Goal: Task Accomplishment & Management: Use online tool/utility

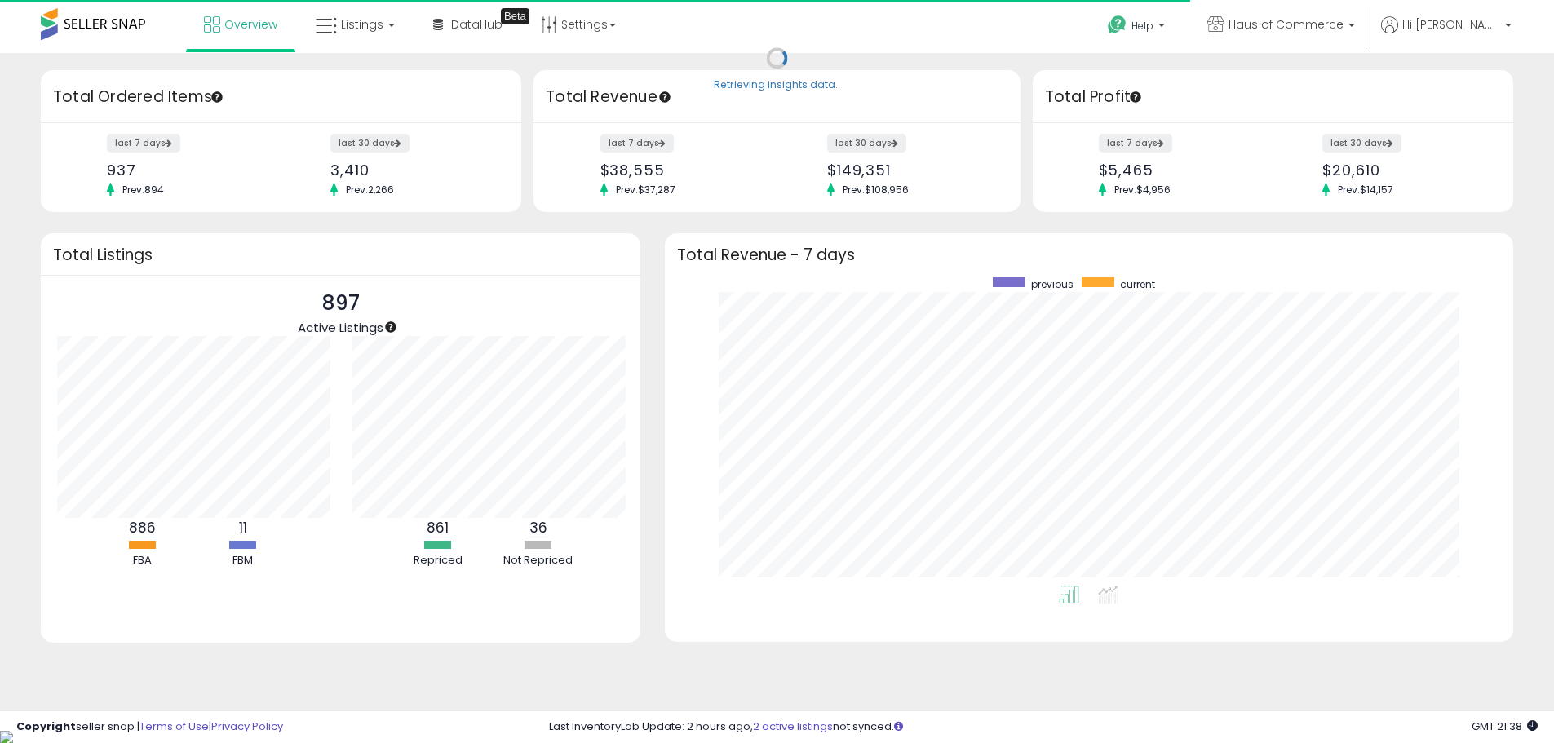
scroll to position [815486, 814979]
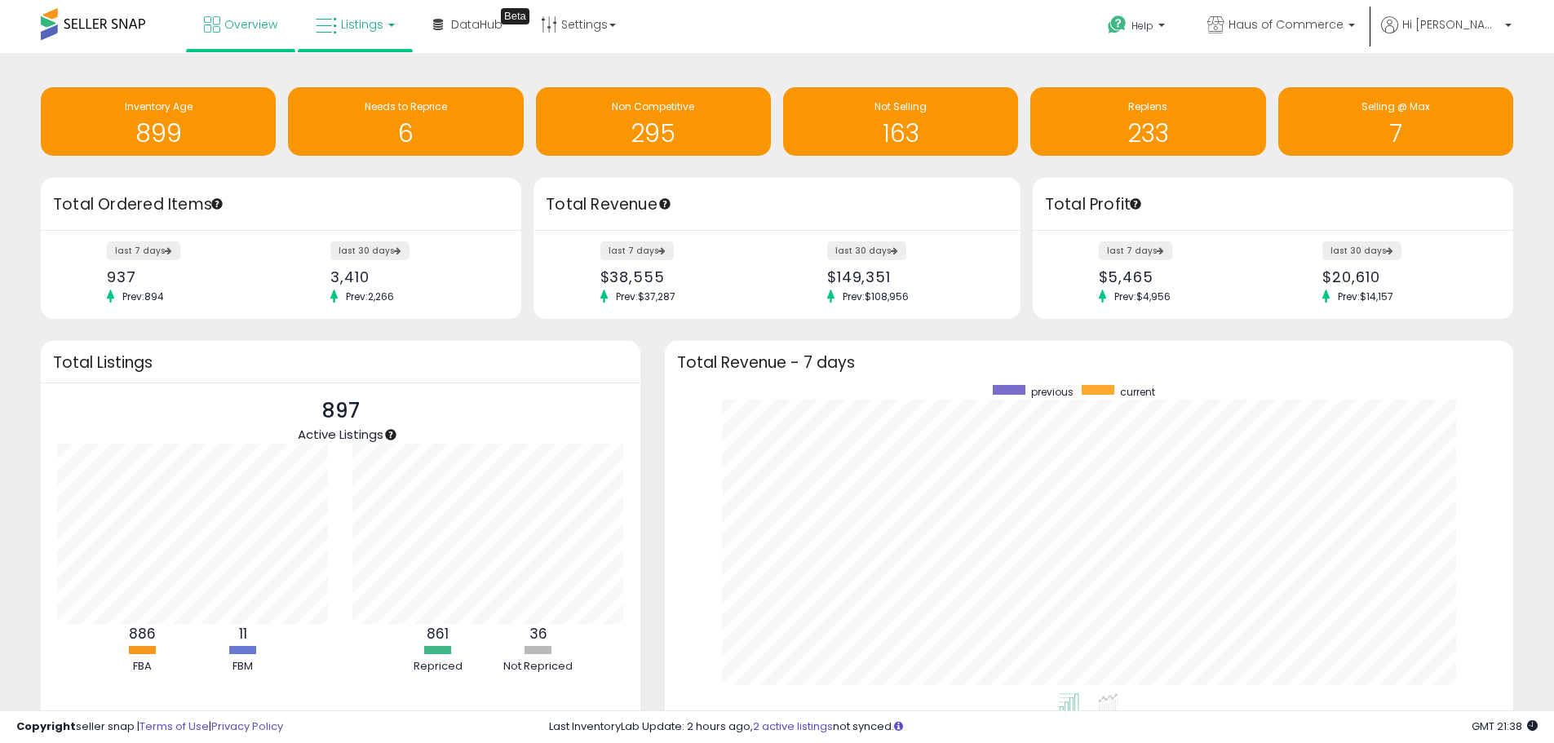
drag, startPoint x: 339, startPoint y: 22, endPoint x: 318, endPoint y: 57, distance: 41.0
click at [339, 23] on link "Listings" at bounding box center [355, 24] width 104 height 49
click at [353, 76] on icon at bounding box center [367, 80] width 71 height 21
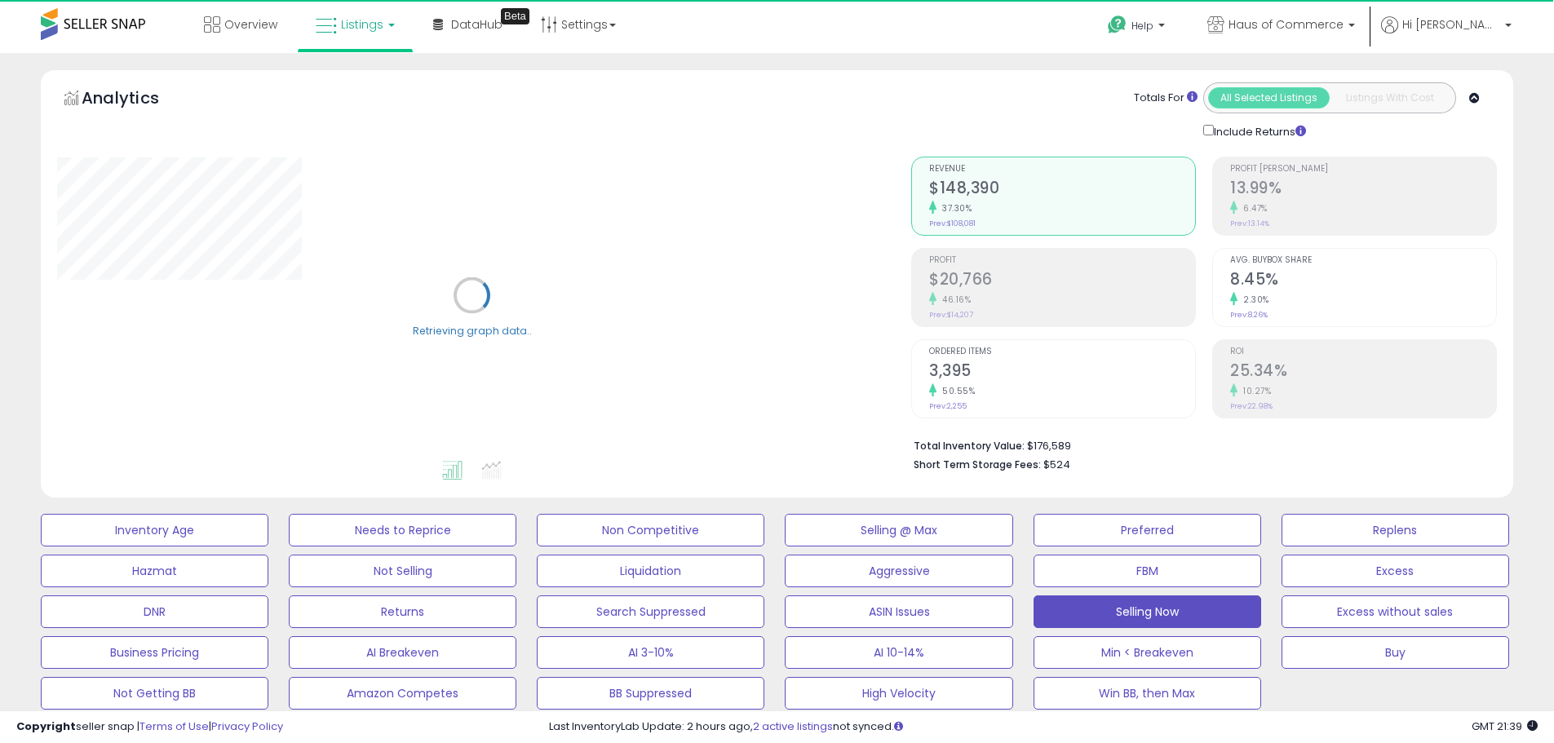
click at [1477, 97] on icon at bounding box center [1474, 98] width 11 height 11
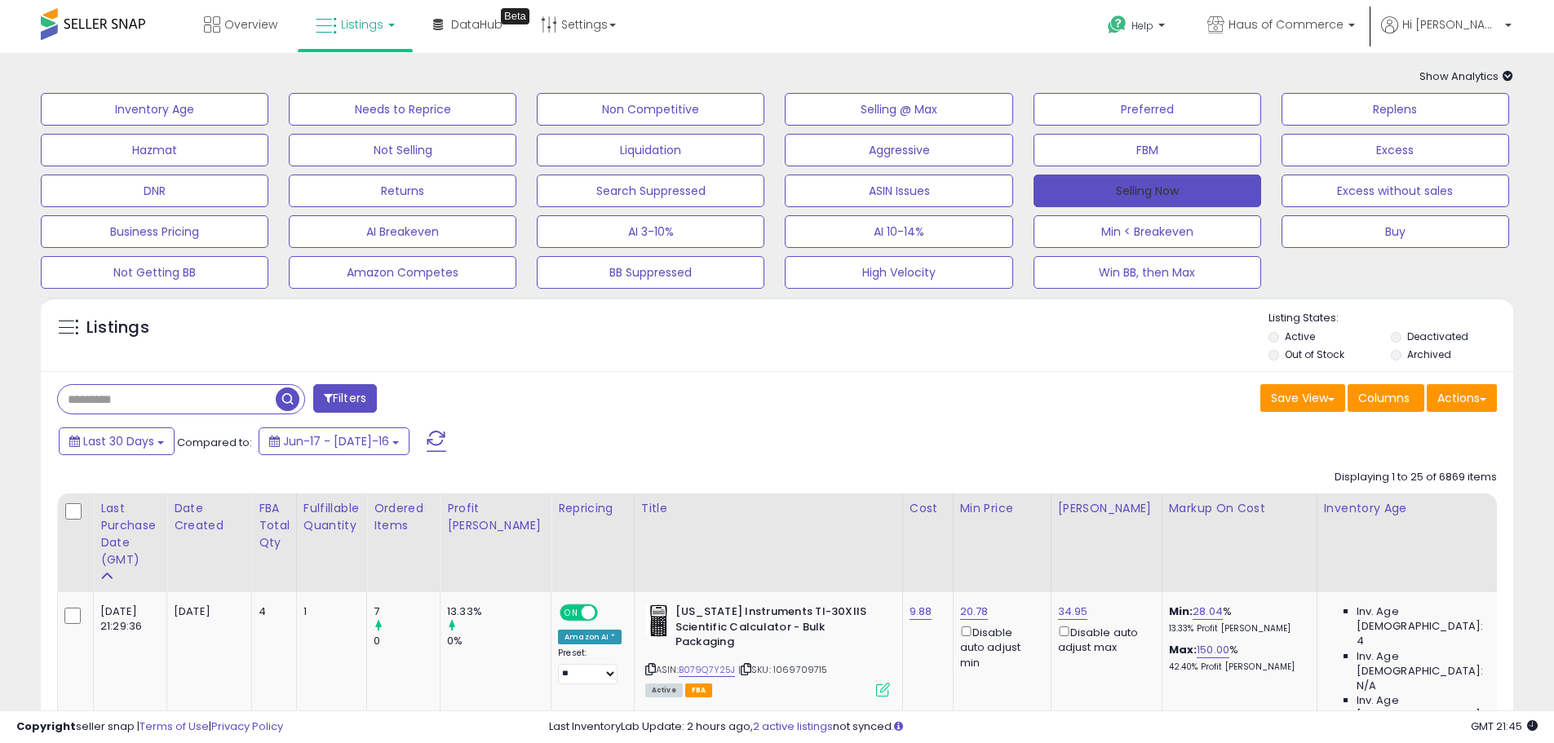
click at [1145, 184] on button "Selling Now" at bounding box center [1148, 191] width 228 height 33
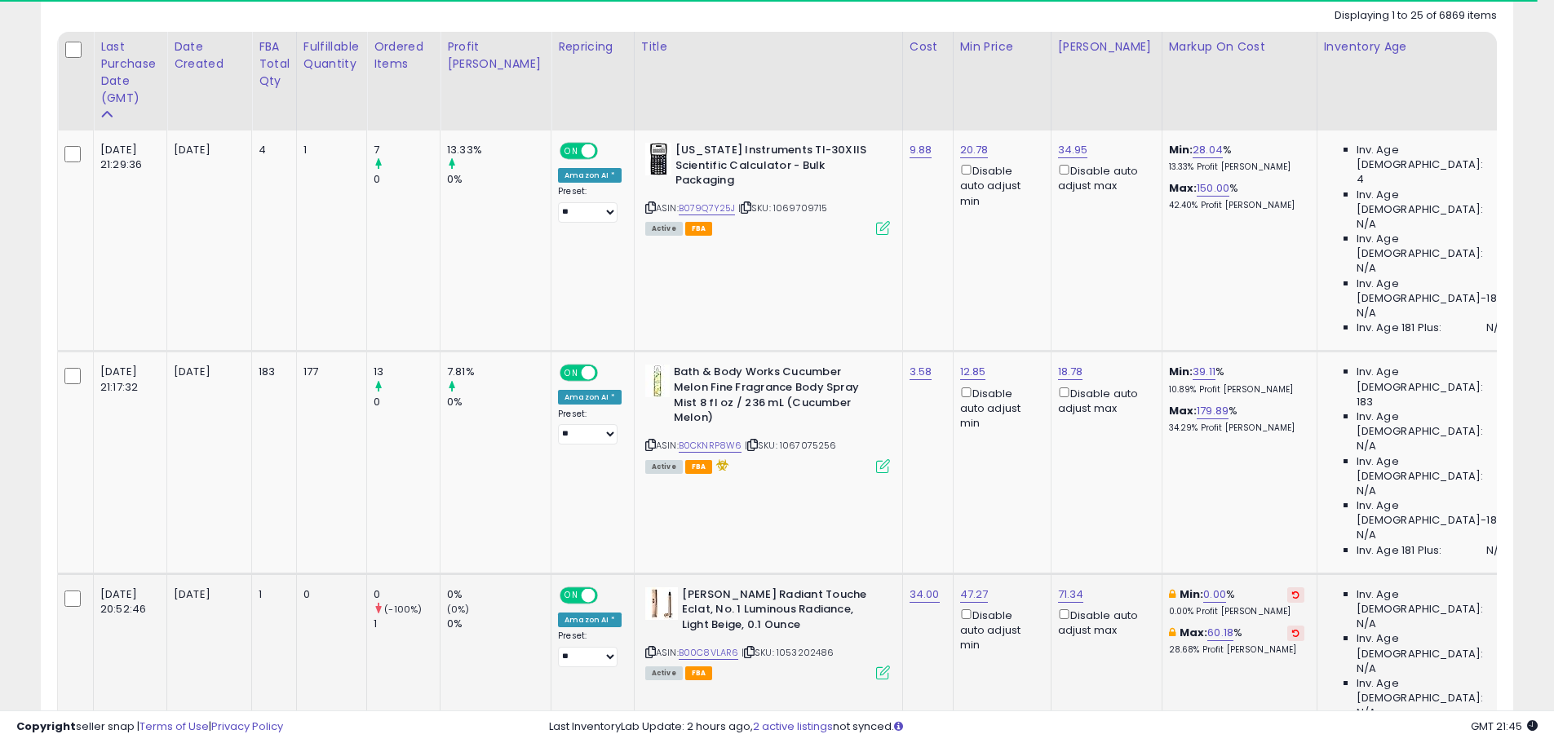
scroll to position [489, 0]
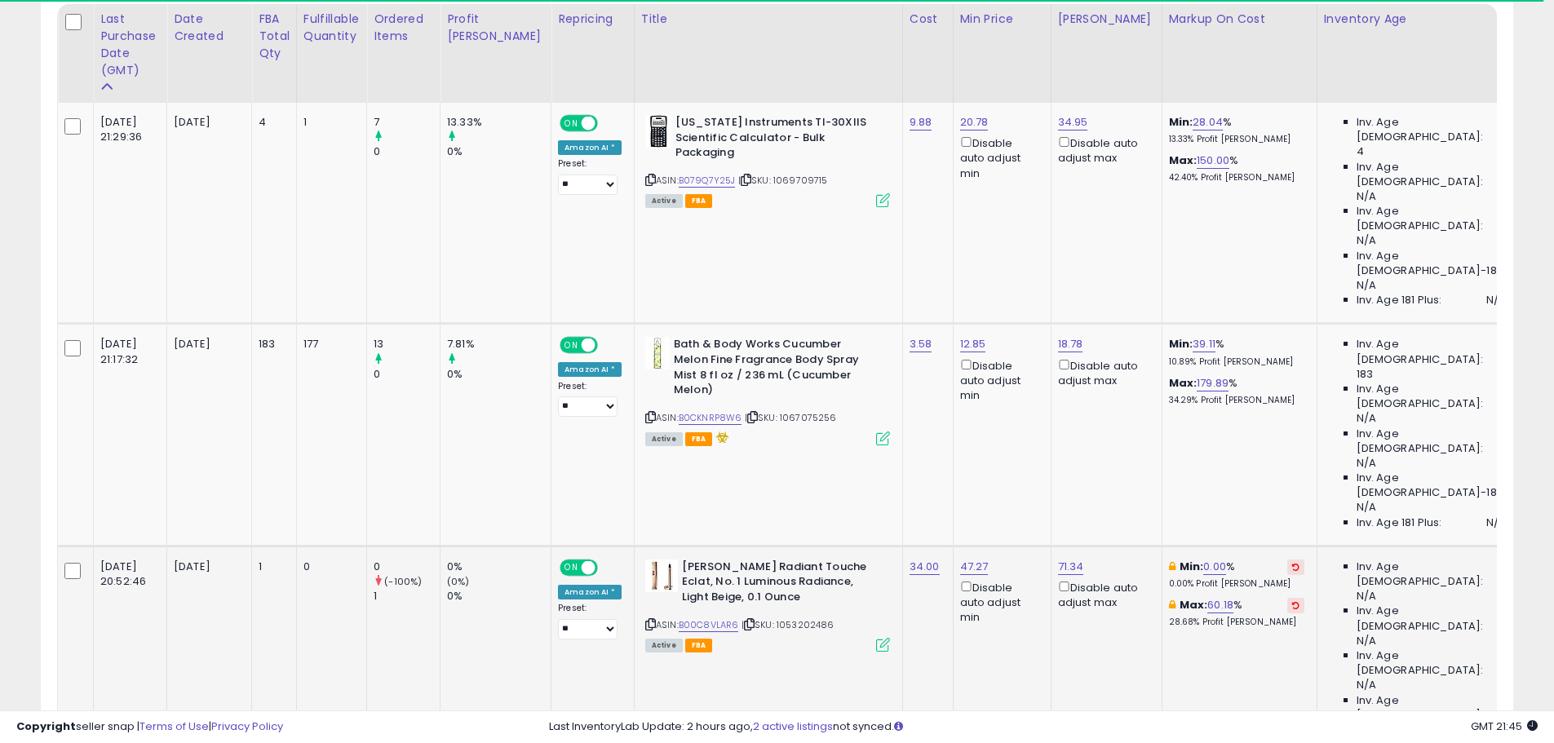
click at [1229, 560] on div "Min: 0.00 % 0.00% Profit [PERSON_NAME]" at bounding box center [1236, 575] width 135 height 30
click at [1292, 563] on icon at bounding box center [1295, 567] width 7 height 8
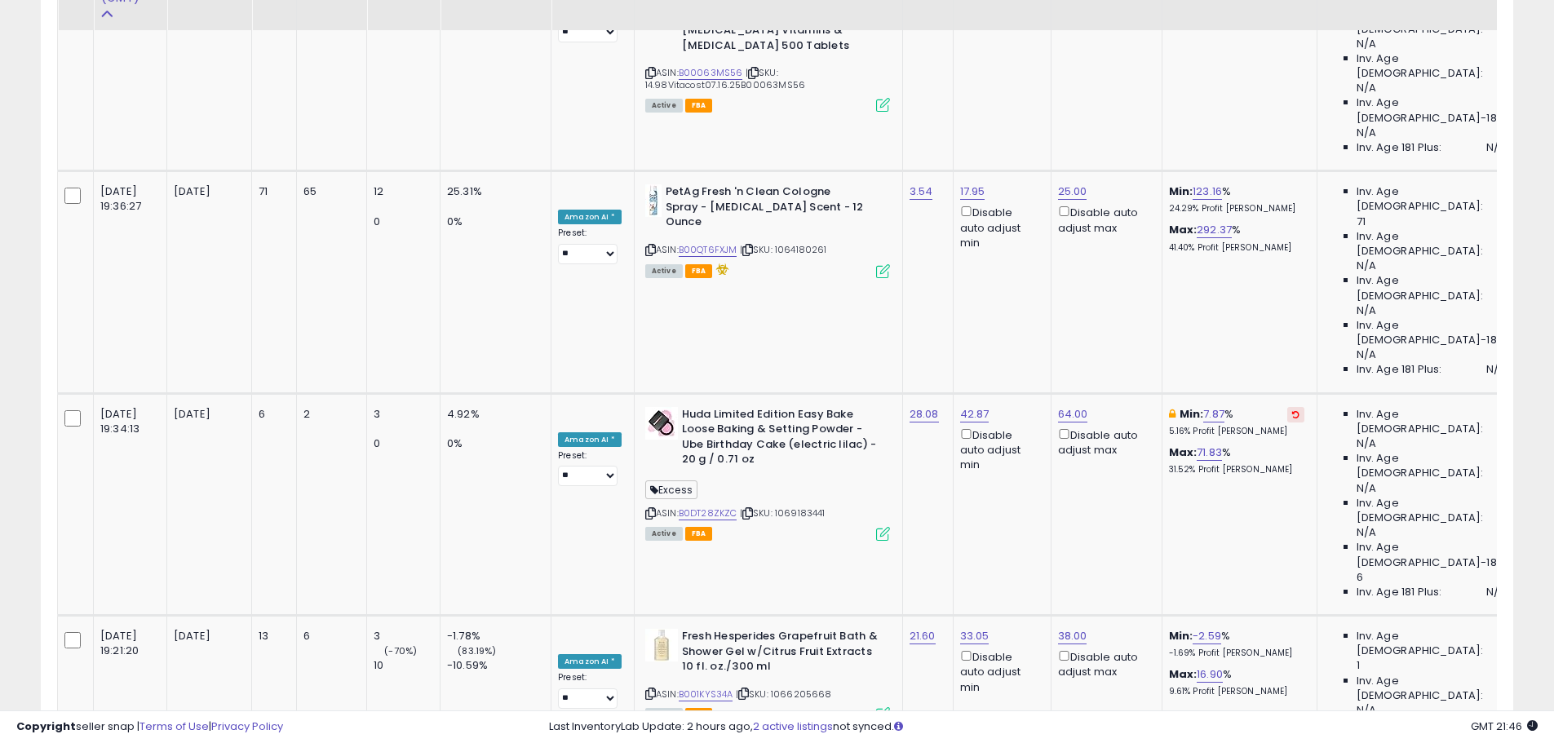
scroll to position [3182, 0]
